Goal: Information Seeking & Learning: Understand process/instructions

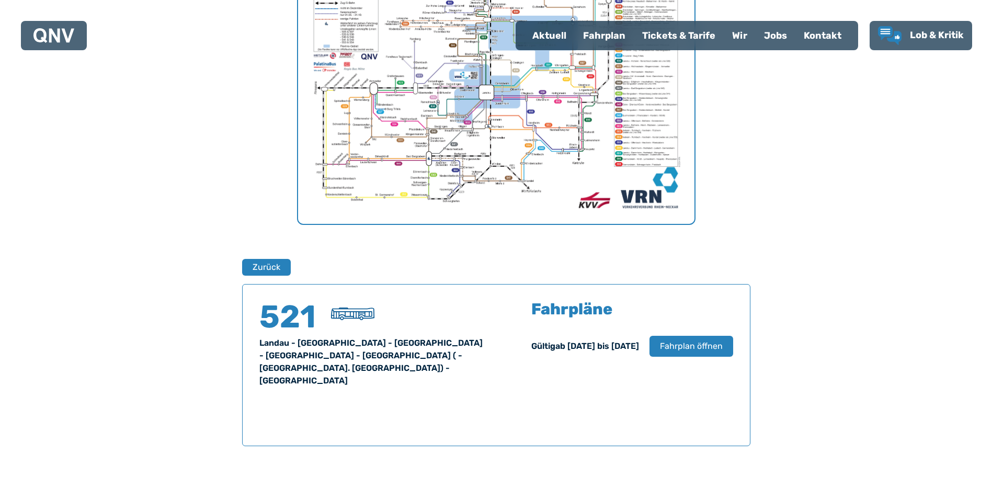
scroll to position [323, 0]
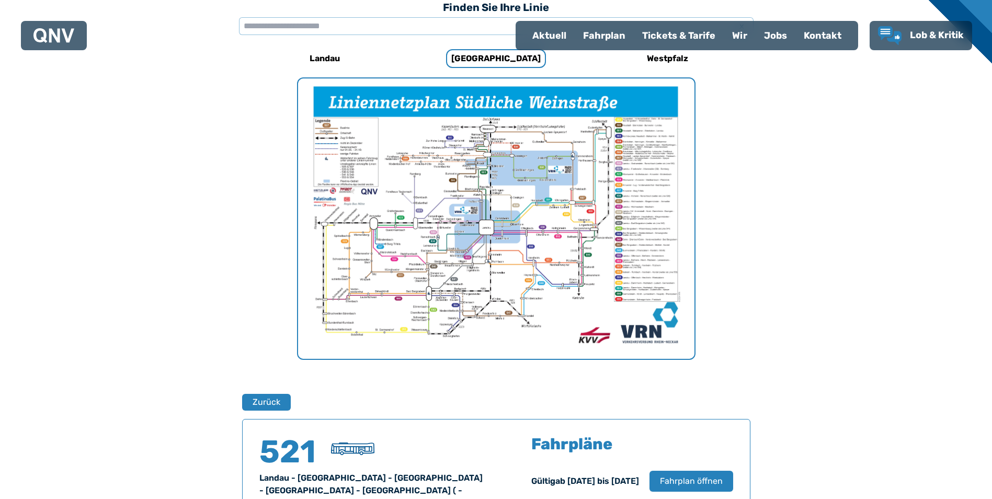
click at [479, 220] on img "1 von 1" at bounding box center [496, 218] width 396 height 280
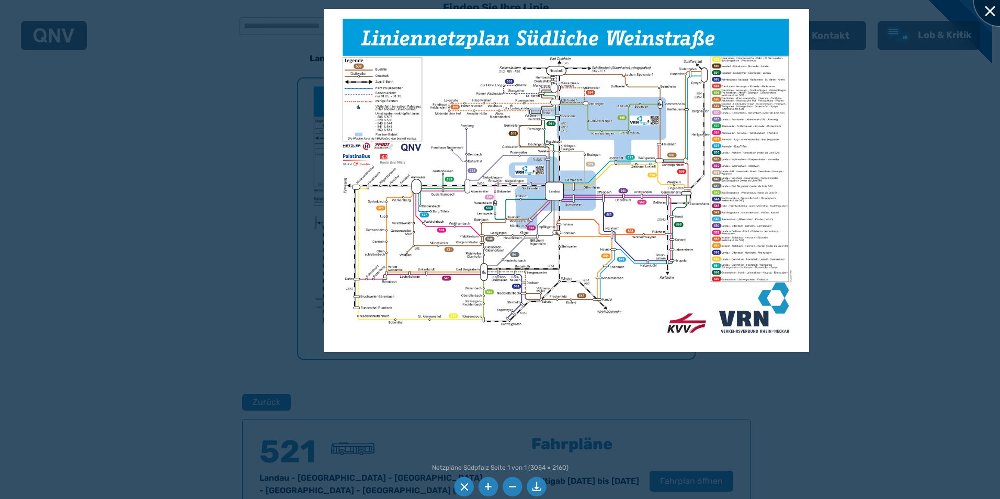
click at [991, 8] on div at bounding box center [999, 0] width 52 height 52
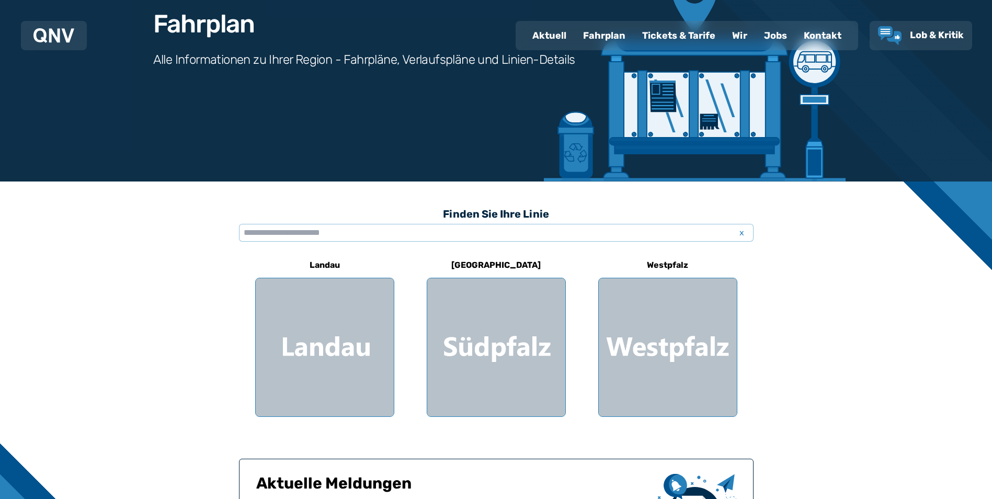
scroll to position [83, 0]
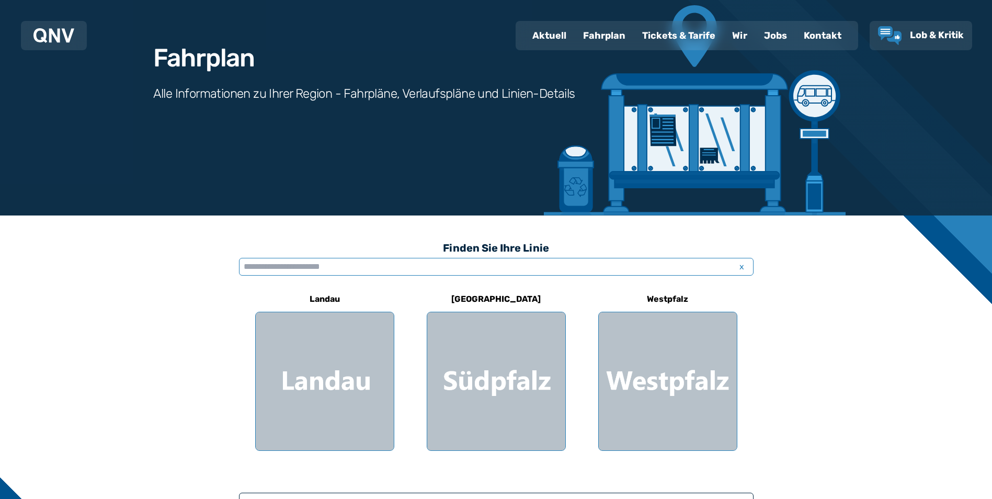
click at [351, 265] on input "text" at bounding box center [496, 267] width 514 height 18
click at [421, 261] on input "text" at bounding box center [496, 267] width 514 height 18
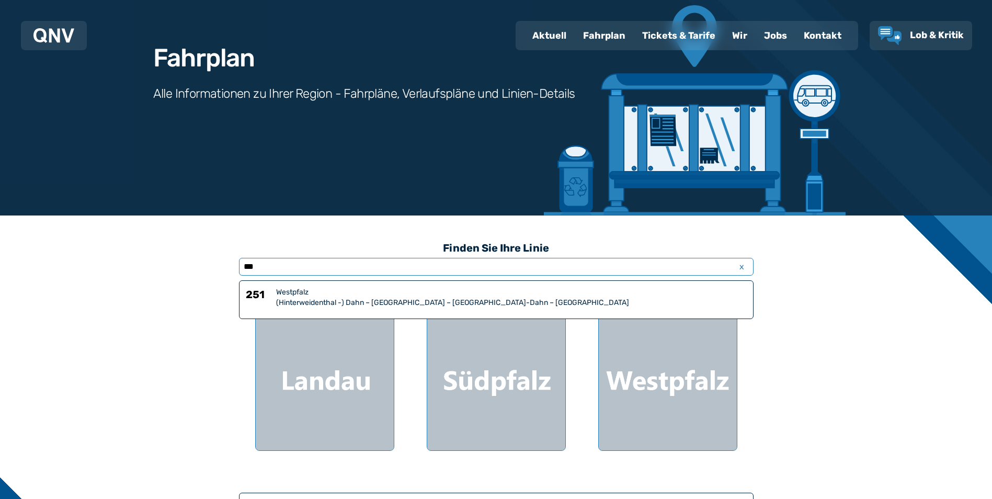
type input "***"
click at [395, 303] on div "(Hinterweidenthal -) Dahn – [GEOGRAPHIC_DATA] – [GEOGRAPHIC_DATA]-Dahn – [GEOGR…" at bounding box center [511, 302] width 471 height 10
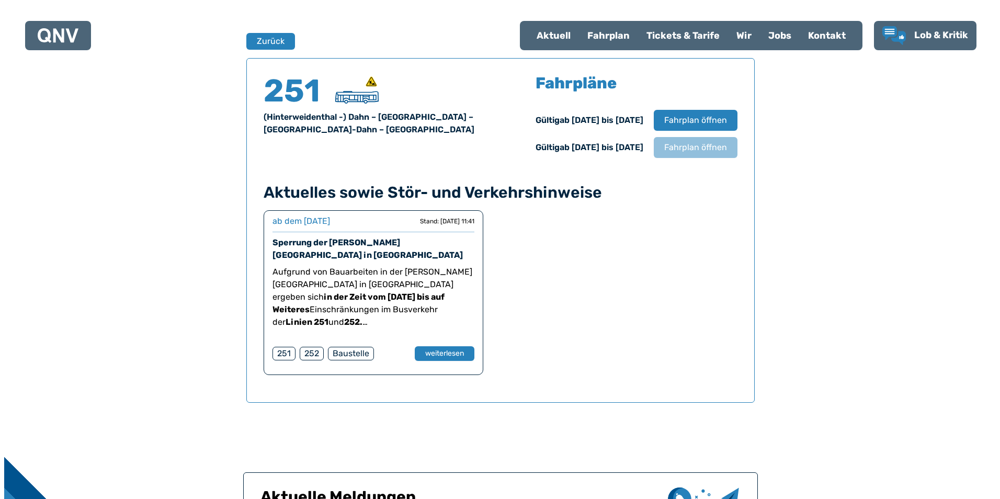
scroll to position [689, 0]
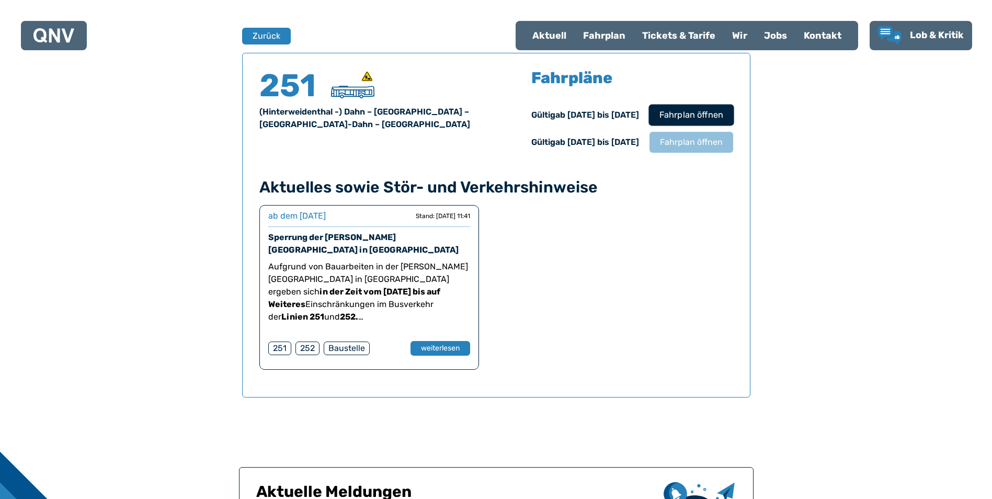
click at [688, 117] on span "Fahrplan öffnen" at bounding box center [691, 115] width 64 height 13
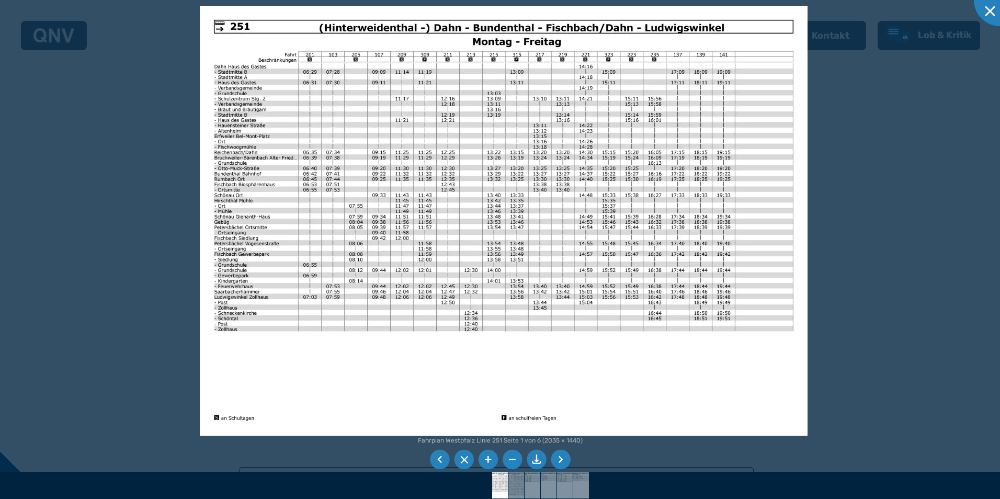
click at [559, 455] on li at bounding box center [561, 460] width 20 height 20
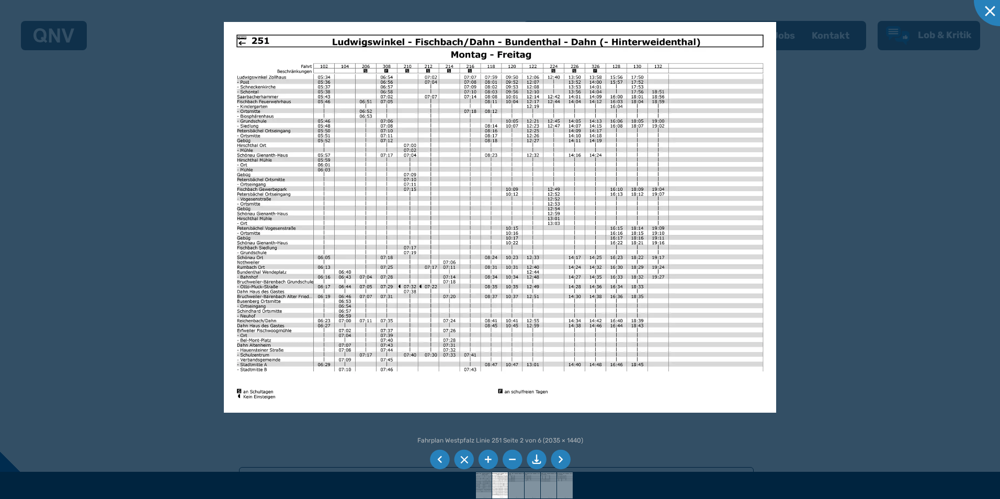
click at [559, 455] on li at bounding box center [561, 460] width 20 height 20
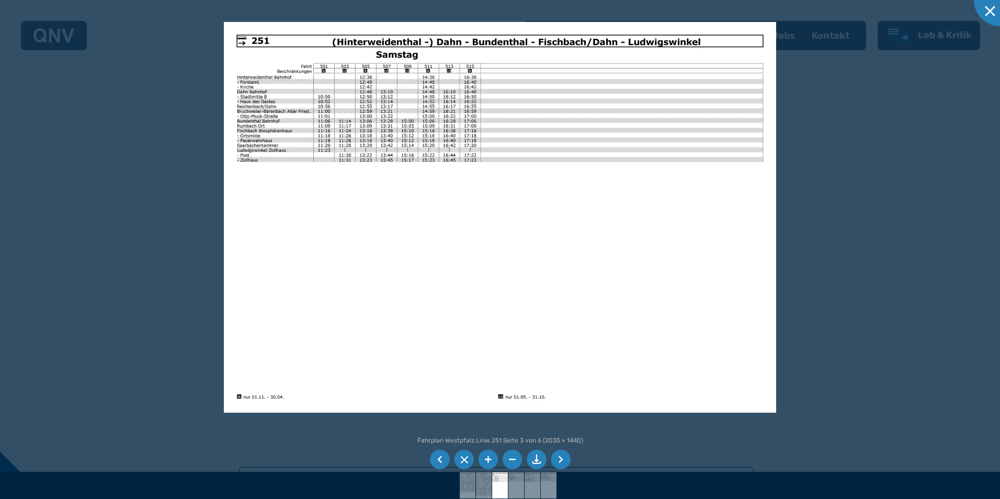
click at [559, 455] on li at bounding box center [561, 460] width 20 height 20
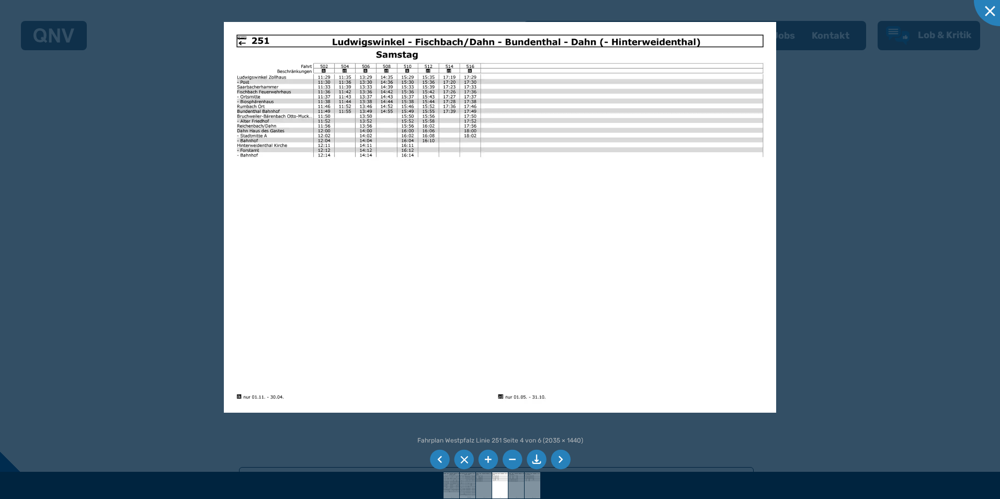
click at [559, 457] on li at bounding box center [561, 460] width 20 height 20
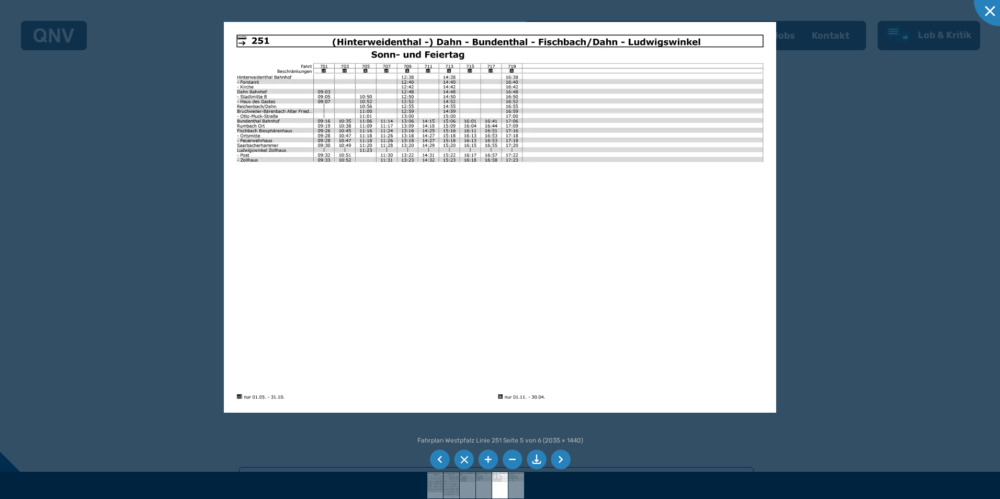
click at [564, 461] on li at bounding box center [561, 460] width 20 height 20
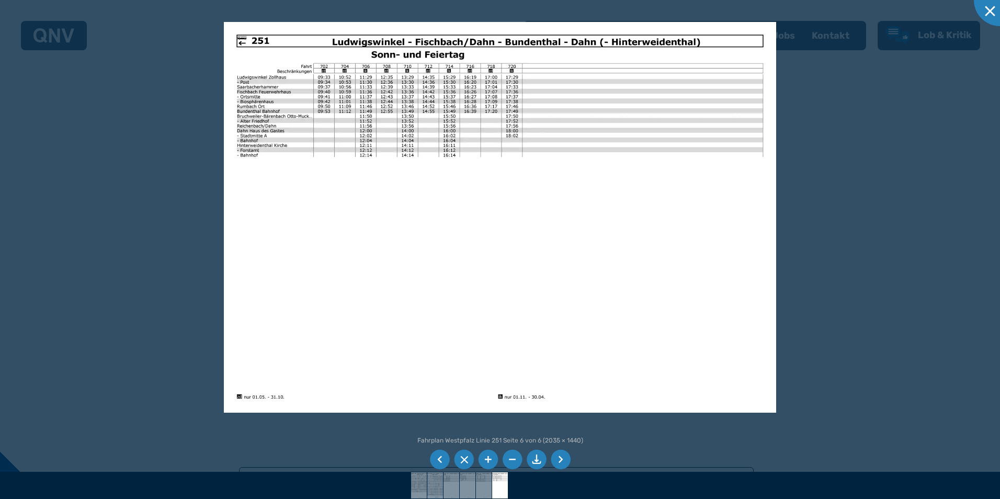
click at [564, 454] on li at bounding box center [561, 460] width 20 height 20
